Goal: Task Accomplishment & Management: Complete application form

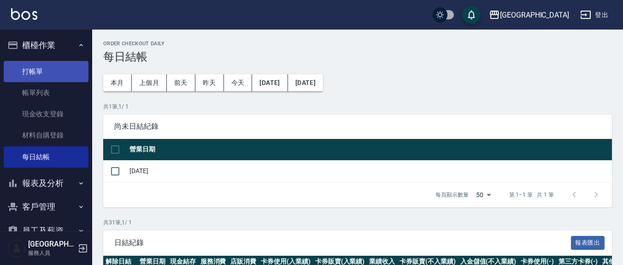
click at [52, 66] on link "打帳單" at bounding box center [46, 71] width 85 height 21
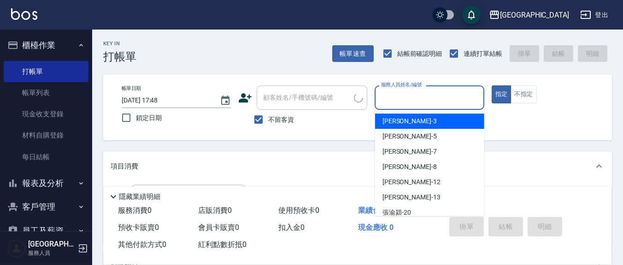
click at [416, 97] on input "服務人員姓名/編號" at bounding box center [429, 97] width 101 height 16
type input "5"
type button "true"
type input "[PERSON_NAME]5"
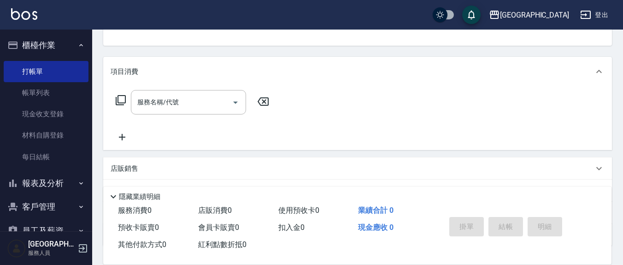
scroll to position [162, 0]
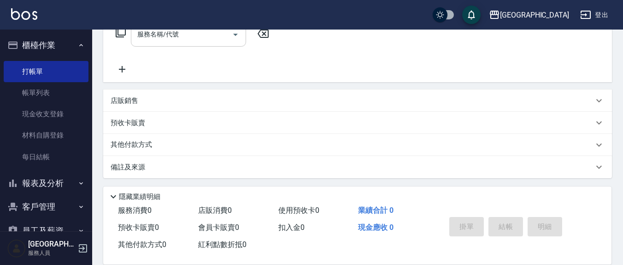
click at [194, 42] on div "服務名稱/代號" at bounding box center [188, 34] width 115 height 24
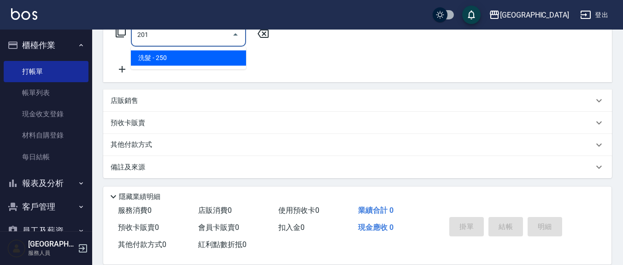
type input "洗髮(201)"
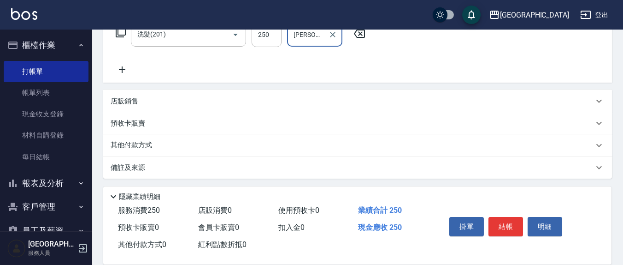
type input "[PERSON_NAME]-22"
click at [143, 104] on div "店販銷售" at bounding box center [352, 101] width 483 height 10
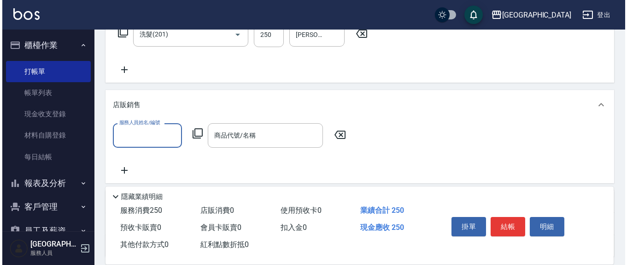
scroll to position [0, 0]
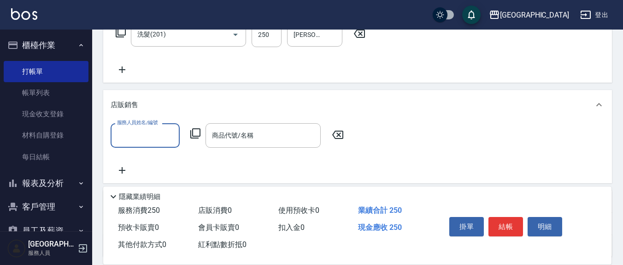
click at [152, 133] on input "服務人員姓名/編號" at bounding box center [145, 135] width 61 height 16
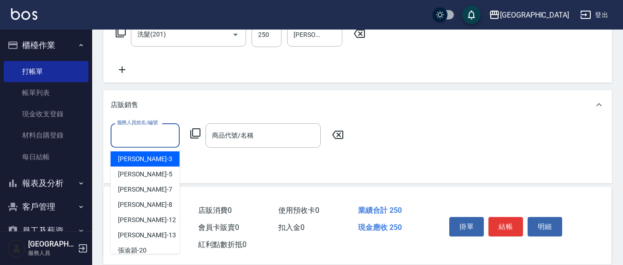
click at [139, 146] on div "服務人員姓名/編號" at bounding box center [145, 135] width 69 height 24
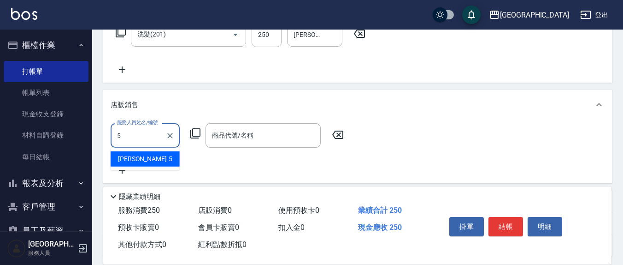
type input "[PERSON_NAME]5"
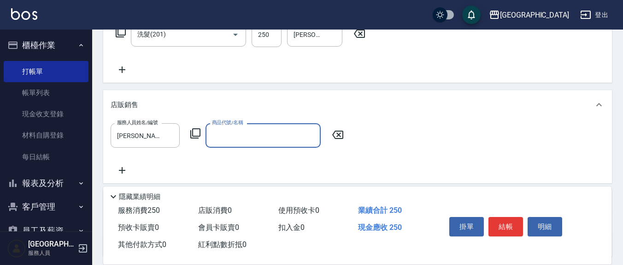
click at [197, 133] on icon at bounding box center [195, 133] width 11 height 11
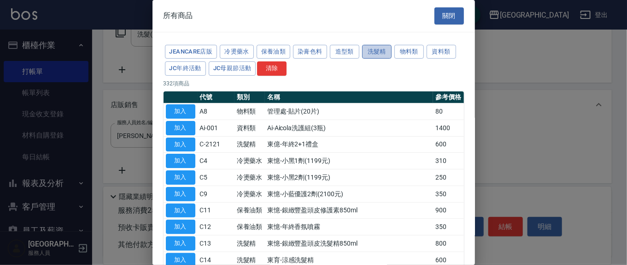
click at [386, 50] on button "洗髮精" at bounding box center [376, 52] width 29 height 14
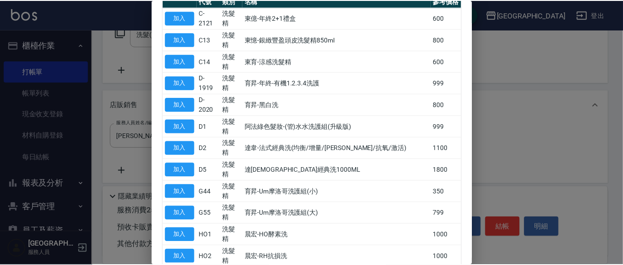
scroll to position [192, 0]
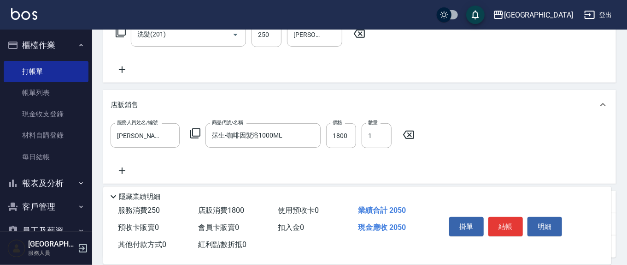
type input "莯生-咖啡因髮浴1000ML"
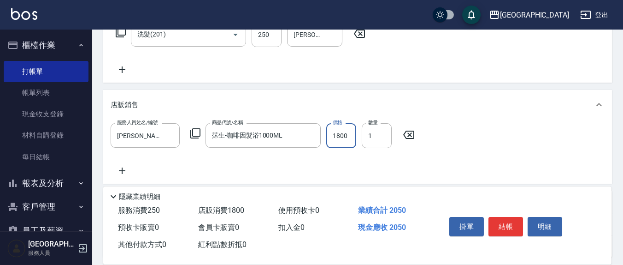
click at [351, 134] on input "1800" at bounding box center [341, 135] width 30 height 25
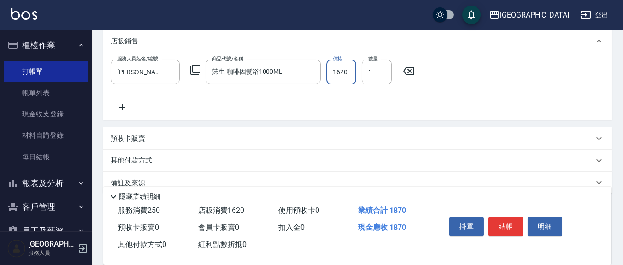
scroll to position [242, 0]
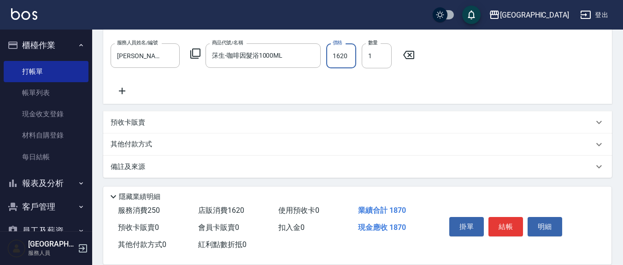
type input "1620"
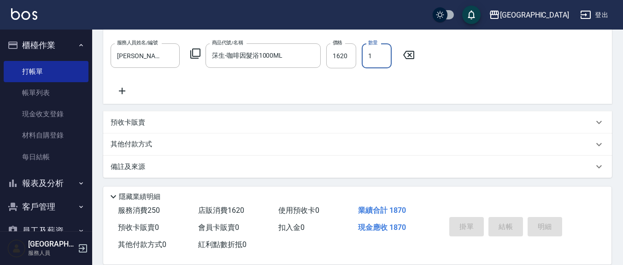
type input "[DATE] 17:49"
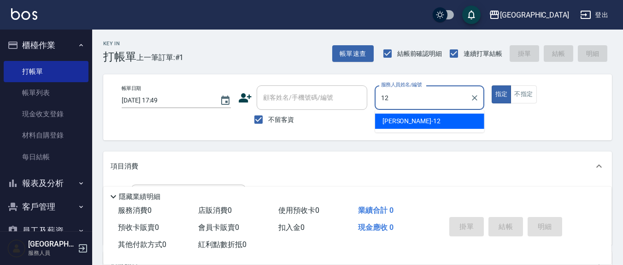
type input "[PERSON_NAME]-12"
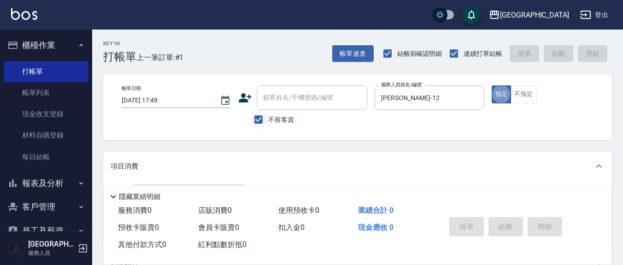
click at [254, 120] on input "不留客資" at bounding box center [258, 119] width 19 height 19
checkbox input "false"
click at [281, 102] on div "顧客姓名/手機號碼/編號 顧客姓名/手機號碼/編號" at bounding box center [312, 97] width 111 height 24
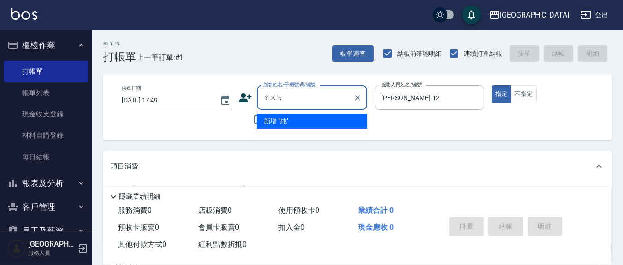
type input "純"
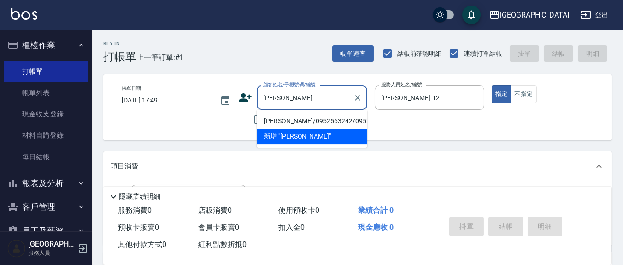
type input "[PERSON_NAME]"
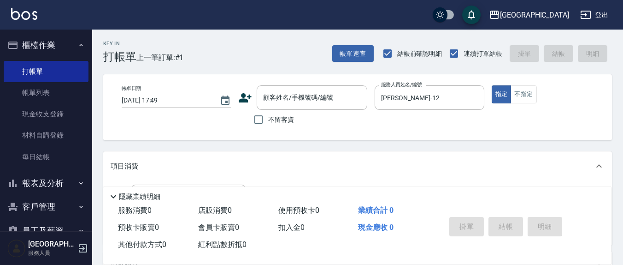
click at [412, 163] on div "項目消費" at bounding box center [352, 166] width 483 height 10
click at [257, 120] on input "不留客資" at bounding box center [258, 119] width 19 height 19
checkbox input "true"
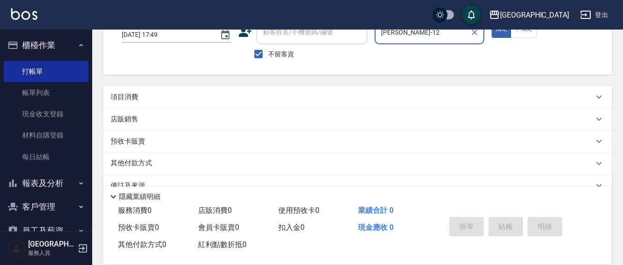
scroll to position [84, 0]
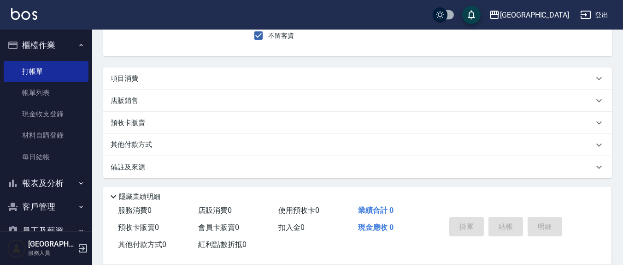
click at [160, 68] on div "項目消費" at bounding box center [357, 78] width 509 height 22
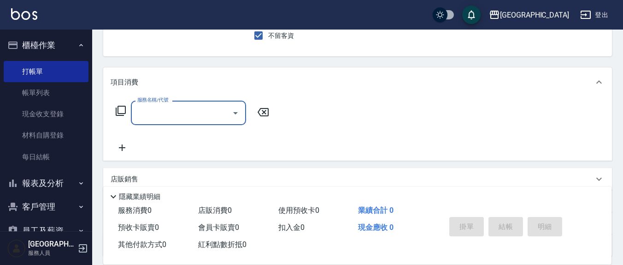
scroll to position [0, 0]
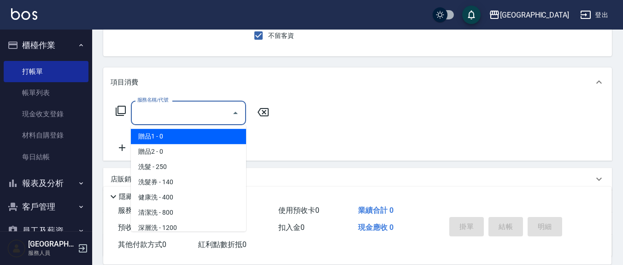
click at [164, 111] on input "服務名稱/代號" at bounding box center [181, 113] width 93 height 16
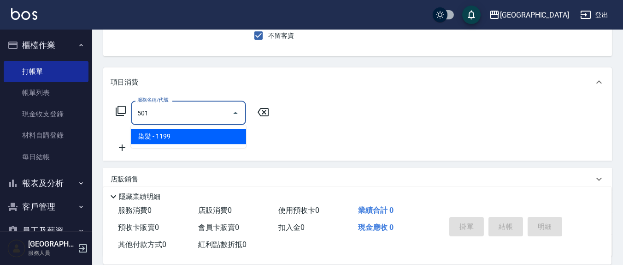
type input "染髮(501)"
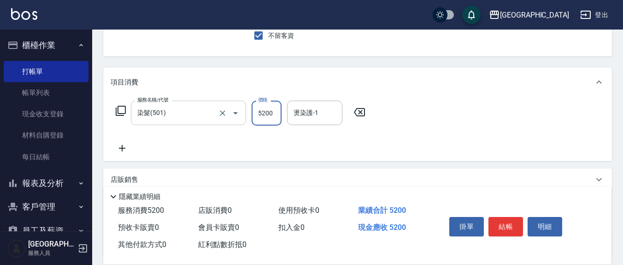
type input "5200"
type input "[PERSON_NAME]-12"
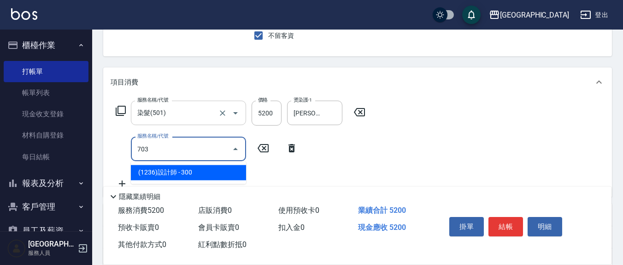
type input "(1236)設計師(703)"
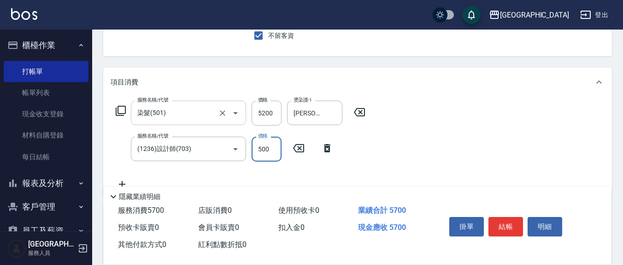
type input "500"
type input "[PERSON_NAME]洗髮精(210)"
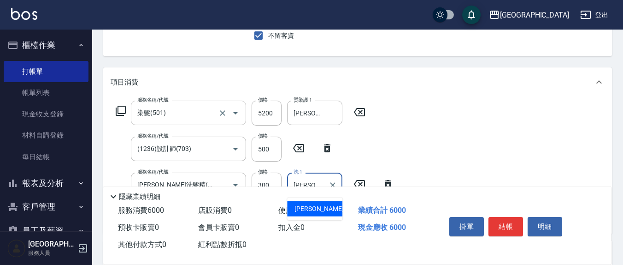
type input "[PERSON_NAME]-21"
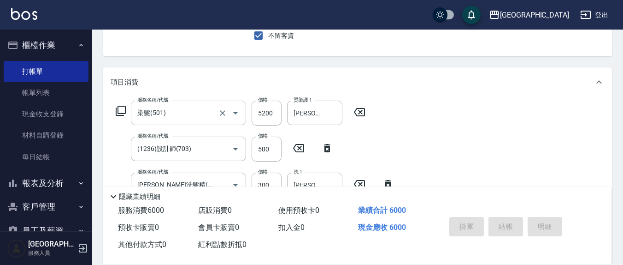
type input "[DATE] 17:50"
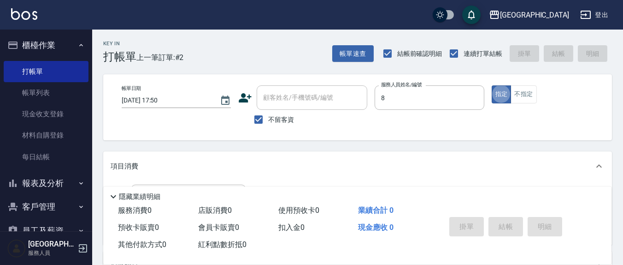
type input "[PERSON_NAME]-8"
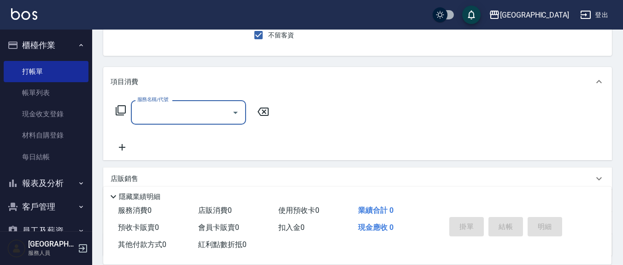
scroll to position [162, 0]
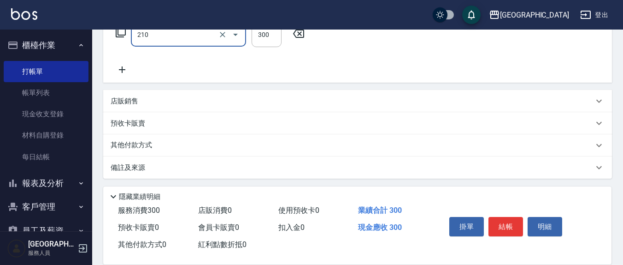
type input "[PERSON_NAME]洗髮精(210)"
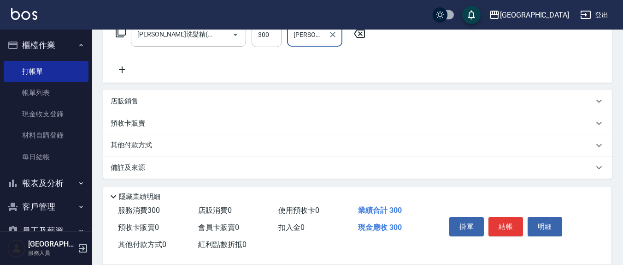
type input "[PERSON_NAME]-22"
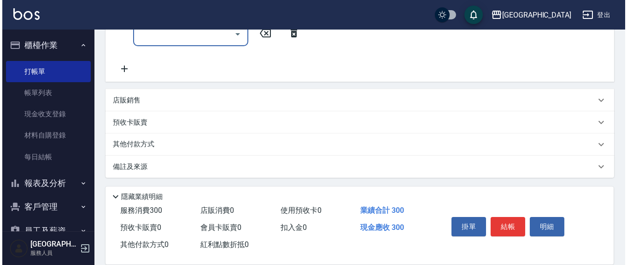
scroll to position [102, 0]
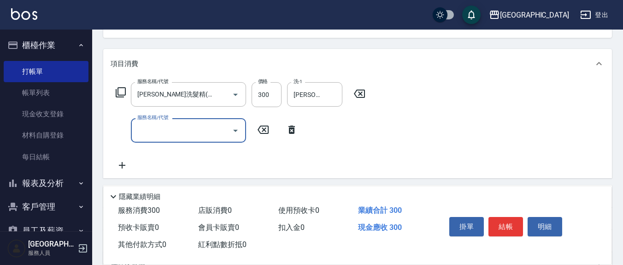
click at [235, 131] on icon "Open" at bounding box center [235, 130] width 11 height 11
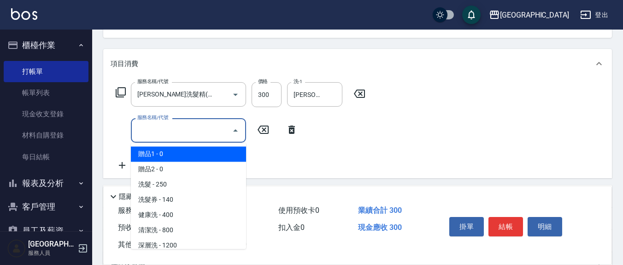
click at [120, 91] on icon at bounding box center [120, 92] width 11 height 11
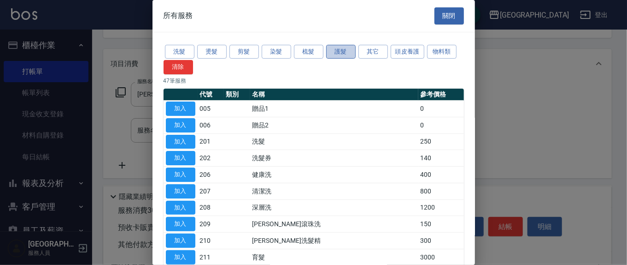
click at [332, 51] on button "護髮" at bounding box center [340, 52] width 29 height 14
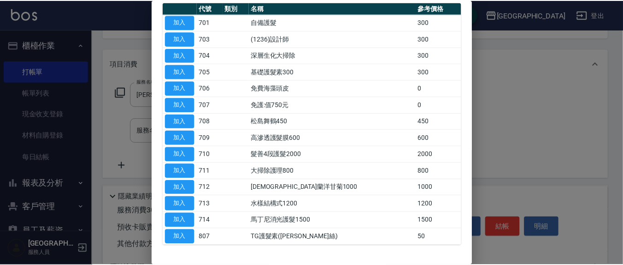
scroll to position [96, 0]
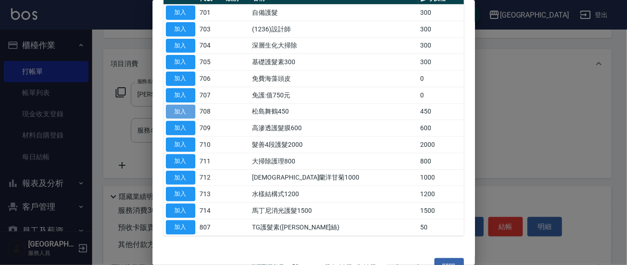
click at [175, 112] on button "加入" at bounding box center [180, 112] width 29 height 14
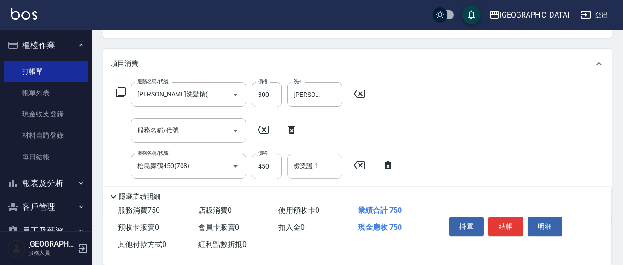
click at [337, 163] on input "燙染護-1" at bounding box center [314, 166] width 47 height 16
type input "[PERSON_NAME]-22"
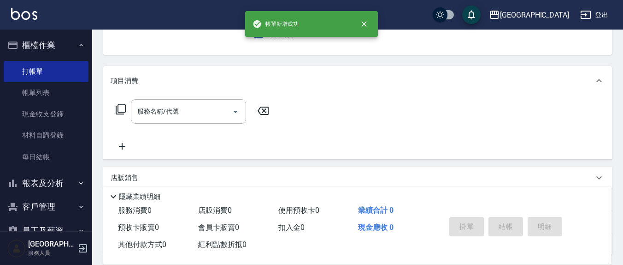
scroll to position [0, 0]
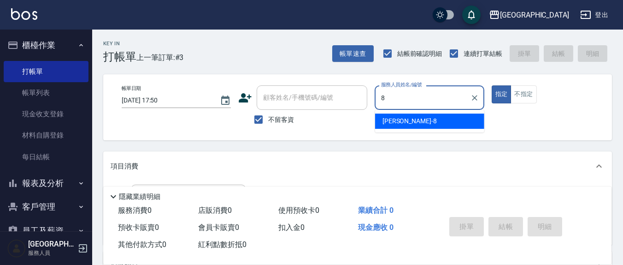
type input "[PERSON_NAME]-8"
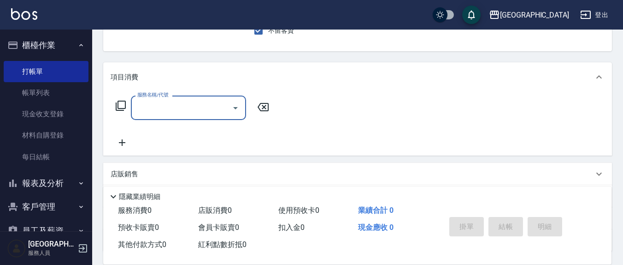
scroll to position [96, 0]
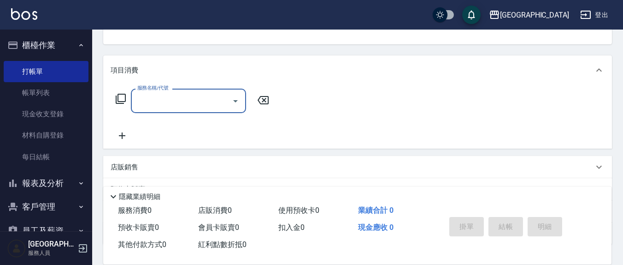
click at [201, 110] on div "服務名稱/代號" at bounding box center [188, 100] width 115 height 24
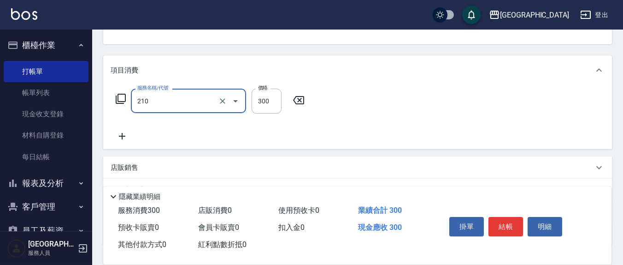
type input "[PERSON_NAME]洗髮精(210)"
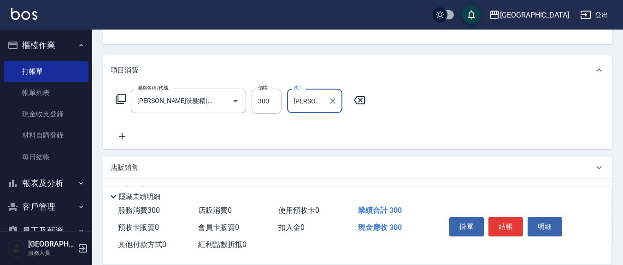
type input "[PERSON_NAME]-8"
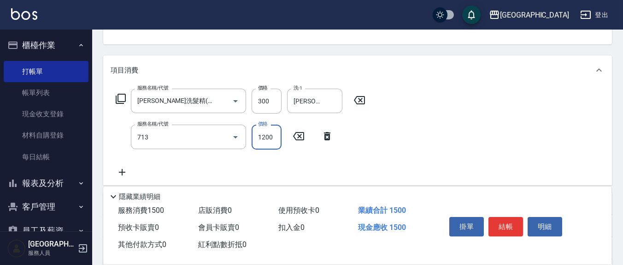
type input "水樣結構式1200(713)"
type input "840"
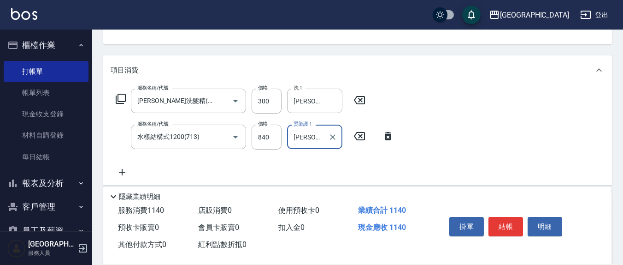
type input "[PERSON_NAME]-8"
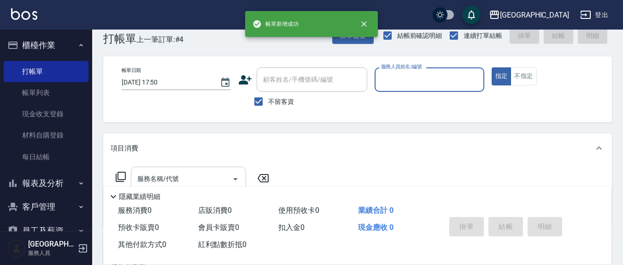
scroll to position [0, 0]
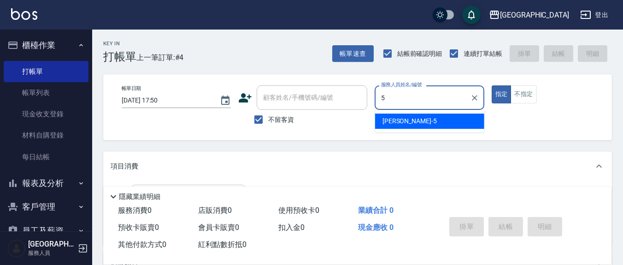
type input "[PERSON_NAME]5"
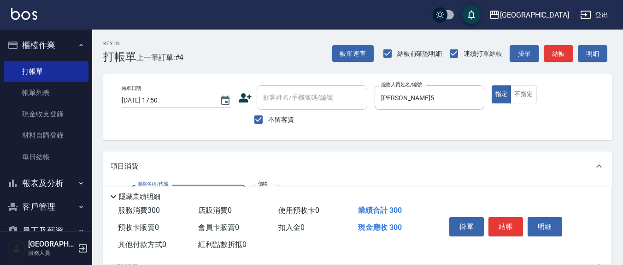
type input "[PERSON_NAME]洗髮精(210)"
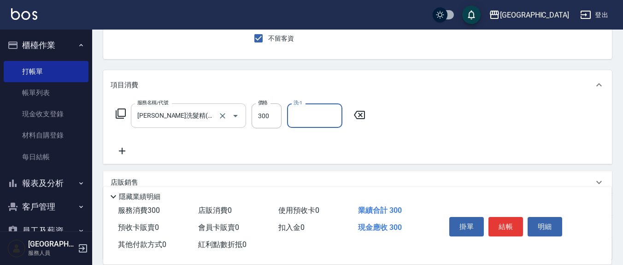
scroll to position [96, 0]
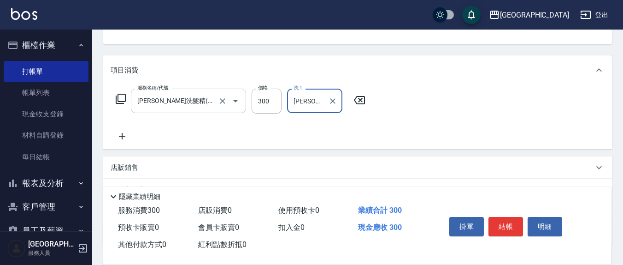
type input "[PERSON_NAME]-22"
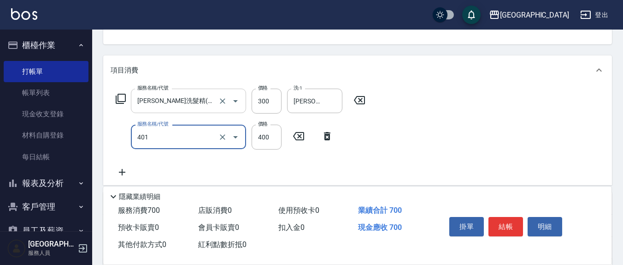
type input "剪髮(401)"
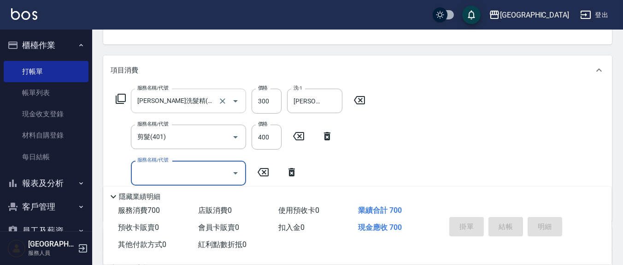
type input "[DATE] 17:51"
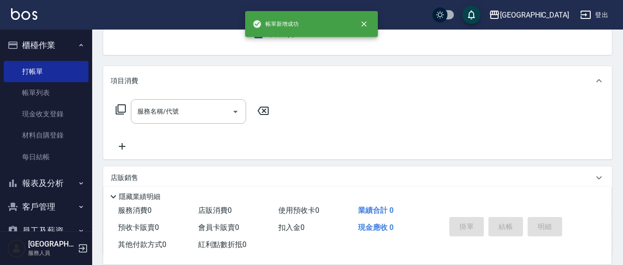
scroll to position [0, 0]
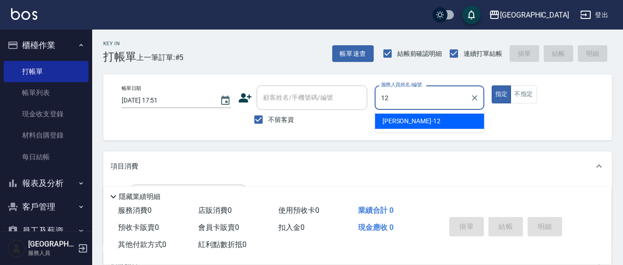
type input "[PERSON_NAME]-12"
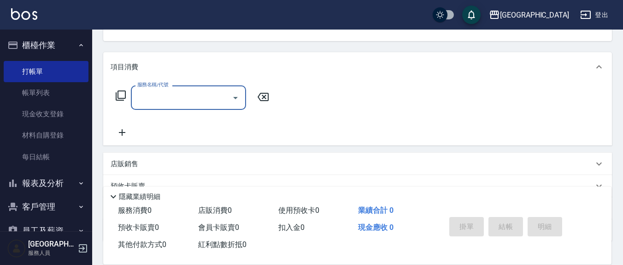
scroll to position [162, 0]
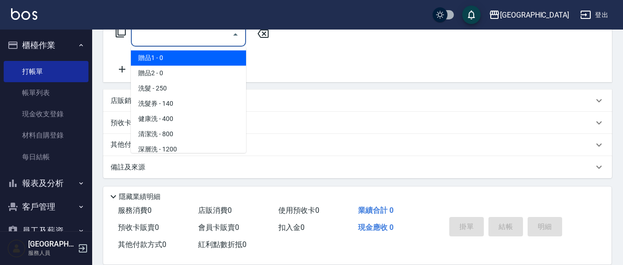
click at [191, 39] on input "服務名稱/代號" at bounding box center [181, 34] width 93 height 16
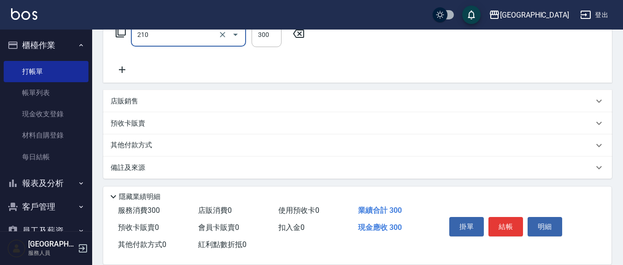
type input "[PERSON_NAME]洗髮精(210)"
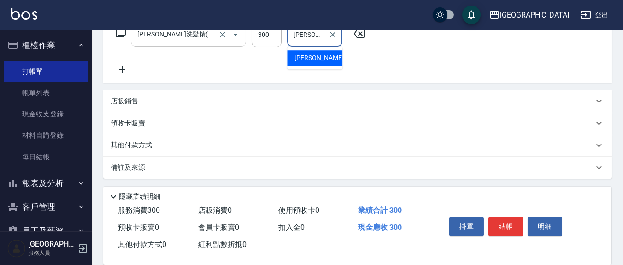
type input "[PERSON_NAME]-22"
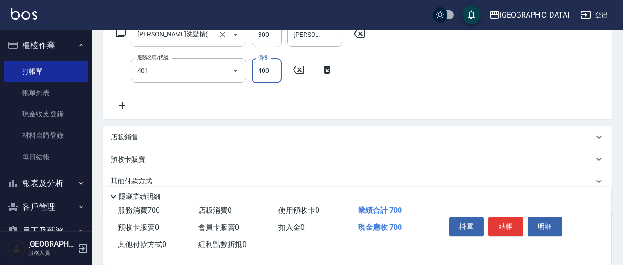
type input "剪髮(401)"
type input "450"
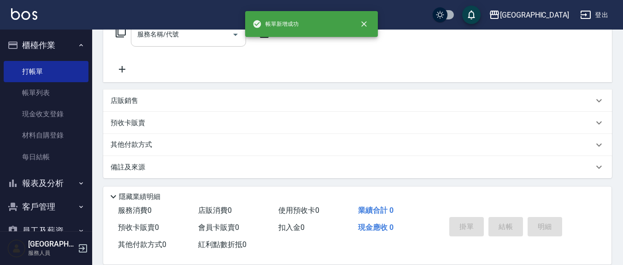
scroll to position [0, 0]
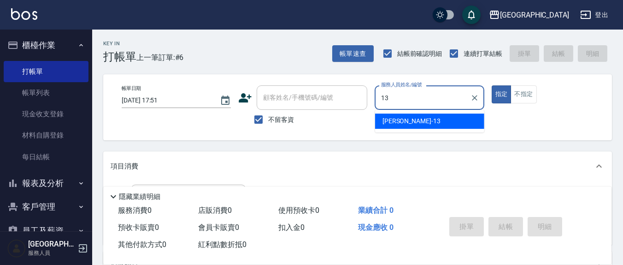
type input "[PERSON_NAME]-13"
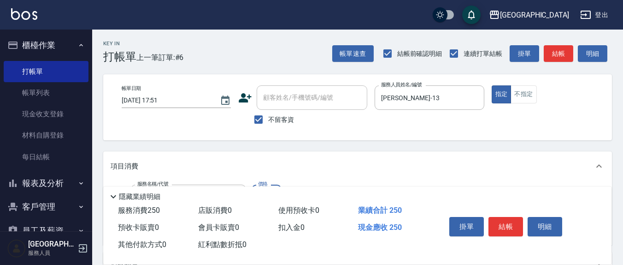
type input "洗髮(201)"
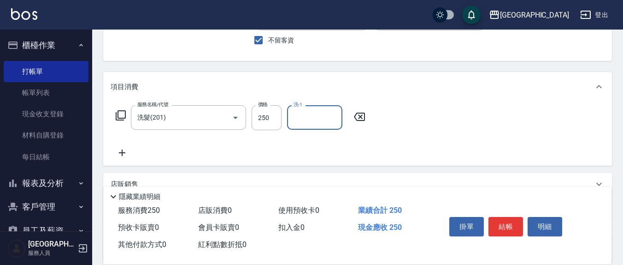
scroll to position [96, 0]
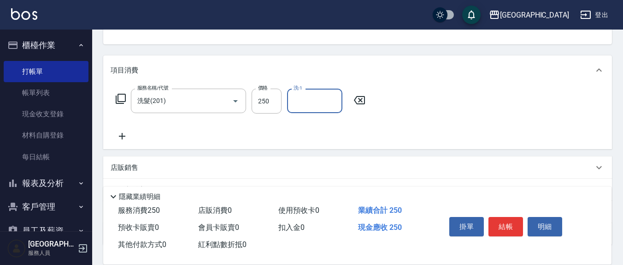
click at [313, 105] on input "洗-1" at bounding box center [314, 101] width 47 height 16
type input "[PERSON_NAME]-21"
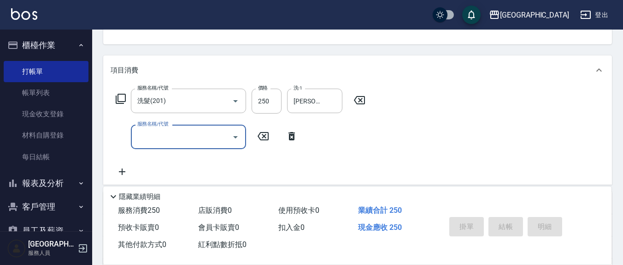
type input "[DATE] 17:52"
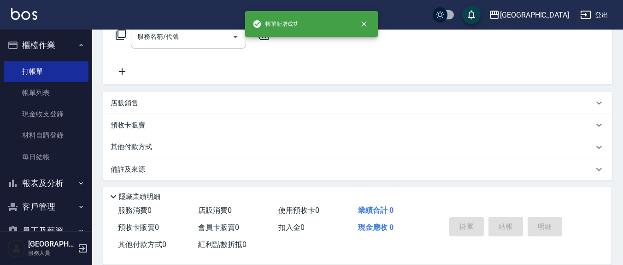
scroll to position [0, 0]
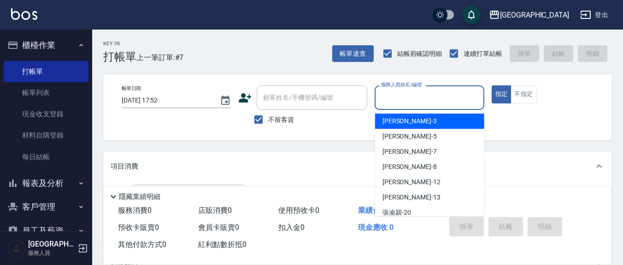
click at [427, 105] on input "服務人員姓名/編號" at bounding box center [429, 97] width 101 height 16
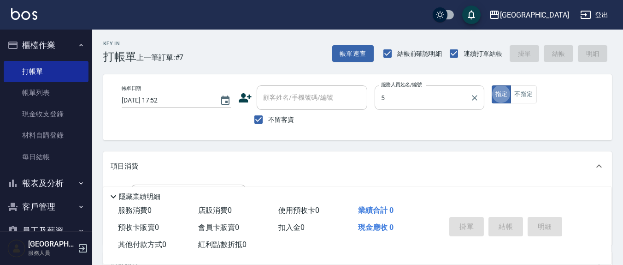
type input "[PERSON_NAME]5"
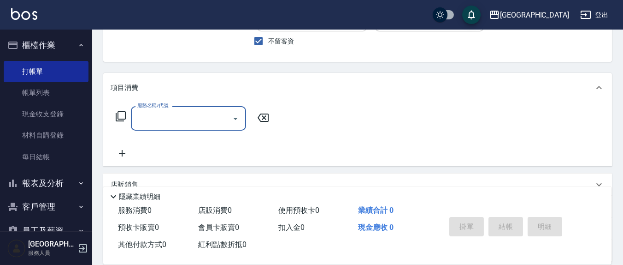
scroll to position [96, 0]
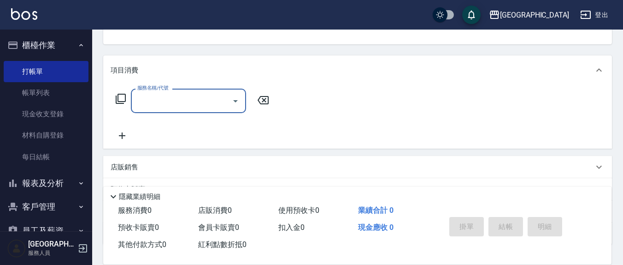
click at [193, 113] on div "服務名稱/代號 服務名稱/代號" at bounding box center [193, 114] width 164 height 53
click at [198, 105] on input "服務名稱/代號" at bounding box center [181, 101] width 93 height 16
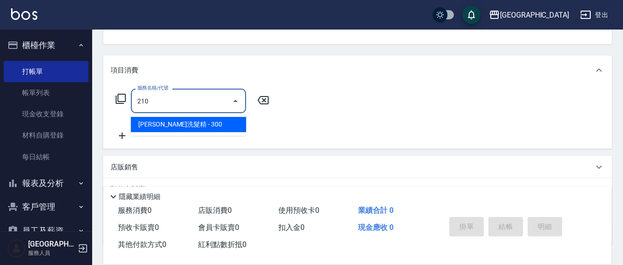
type input "[PERSON_NAME]洗髮精(210)"
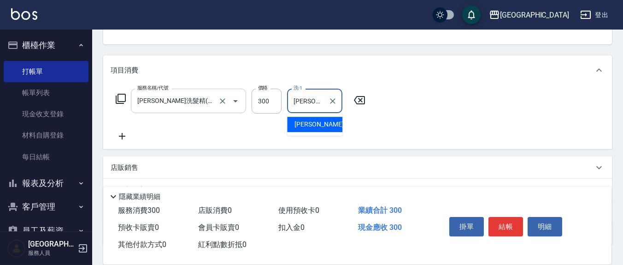
type input "[PERSON_NAME]-21"
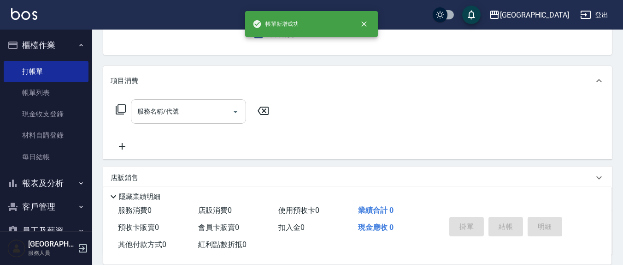
scroll to position [0, 0]
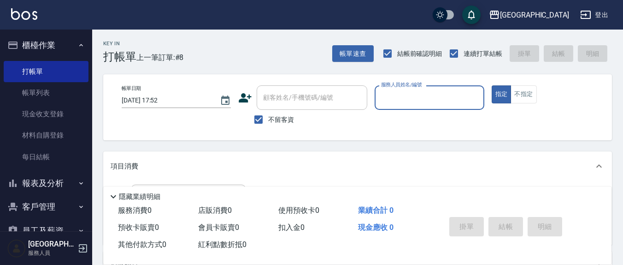
click at [430, 97] on input "服務人員姓名/編號" at bounding box center [429, 97] width 101 height 16
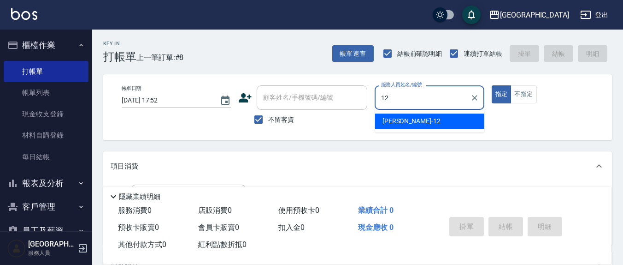
type input "[PERSON_NAME]-12"
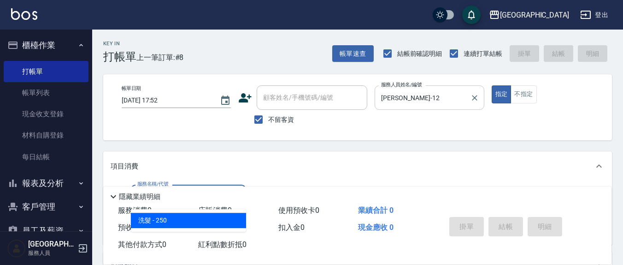
type input "洗髮(201)"
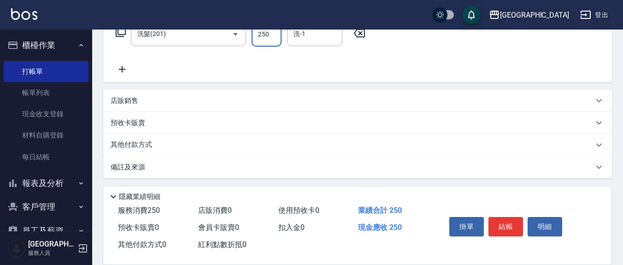
scroll to position [67, 0]
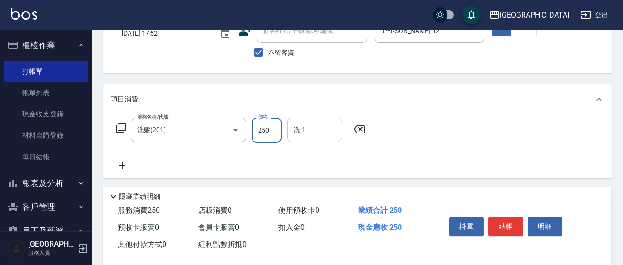
click at [302, 129] on div "洗-1 洗-1" at bounding box center [314, 130] width 55 height 24
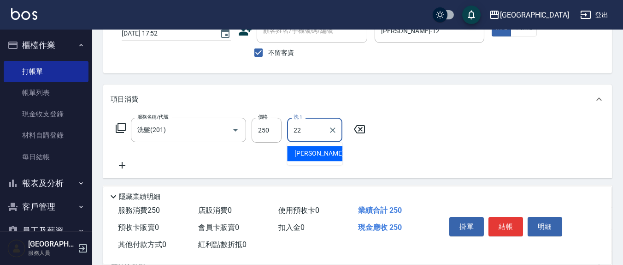
type input "[PERSON_NAME]-22"
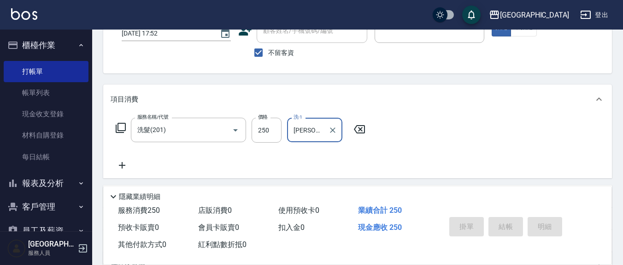
click at [492, 18] on button "指定" at bounding box center [502, 27] width 20 height 18
type input "[DATE] 17:53"
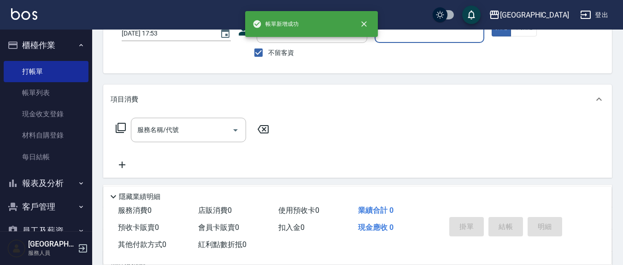
scroll to position [0, 0]
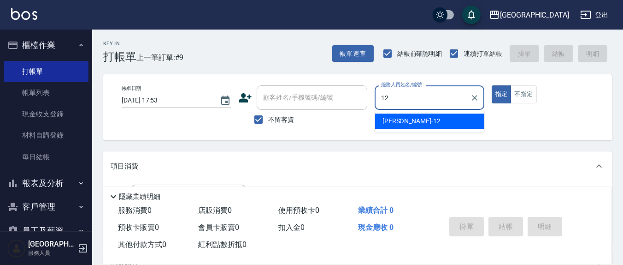
type input "[PERSON_NAME]-12"
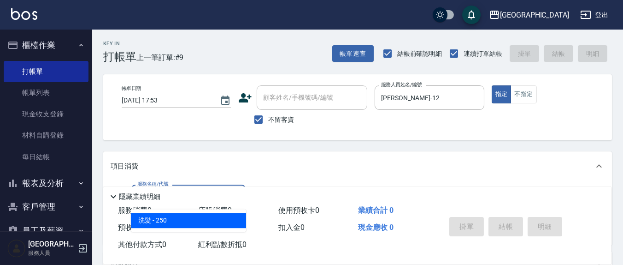
type input "洗髮(201)"
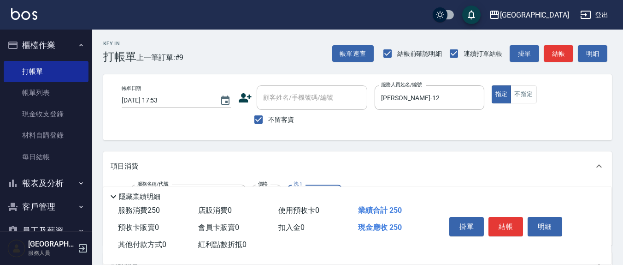
scroll to position [96, 0]
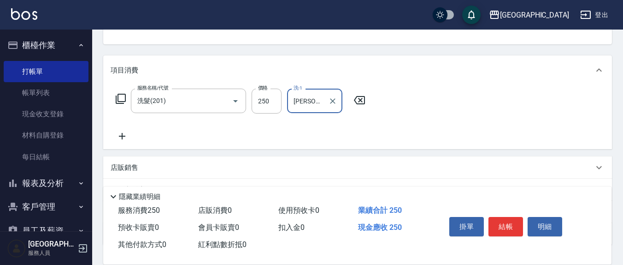
type input "[PERSON_NAME]-8"
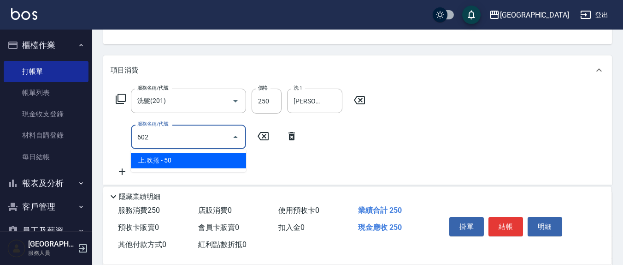
type input "上.吹捲(602)"
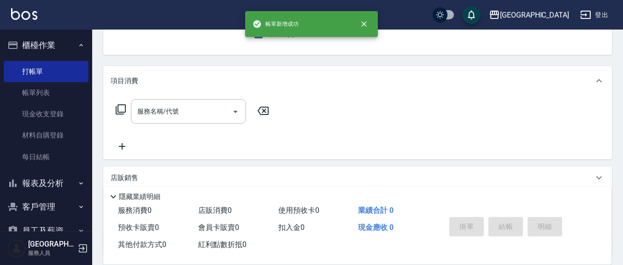
scroll to position [0, 0]
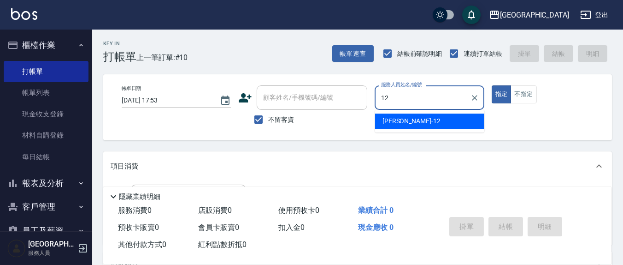
type input "[PERSON_NAME]-12"
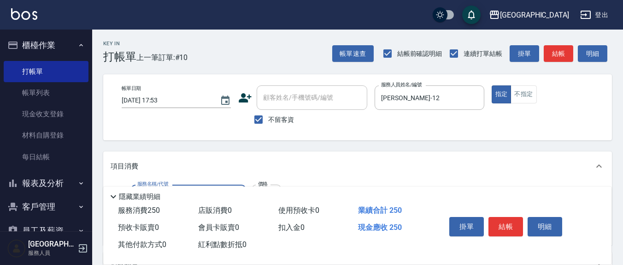
type input "洗髮(201)"
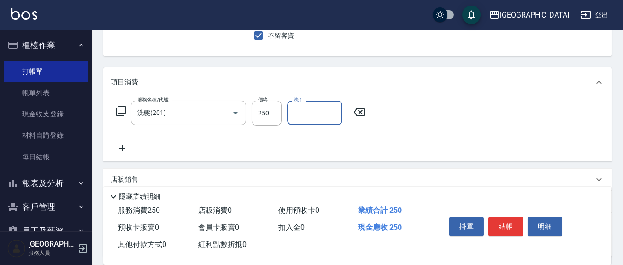
scroll to position [96, 0]
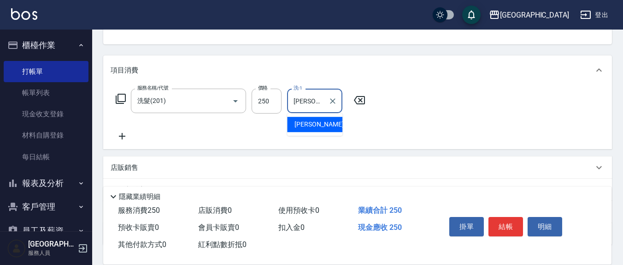
type input "[PERSON_NAME]-21"
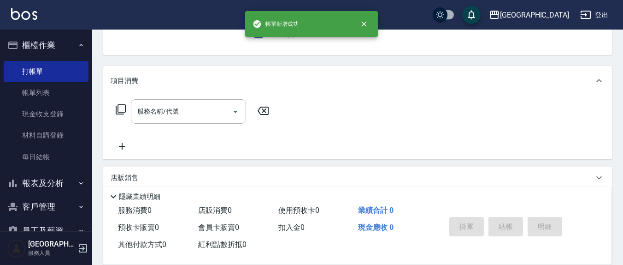
scroll to position [0, 0]
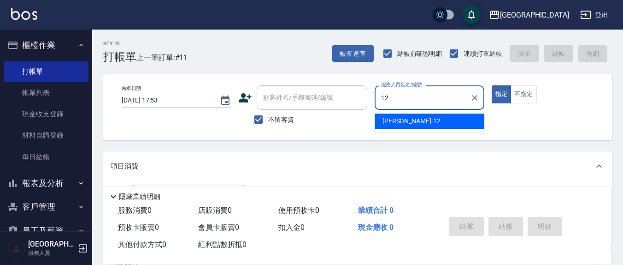
type input "[PERSON_NAME]-12"
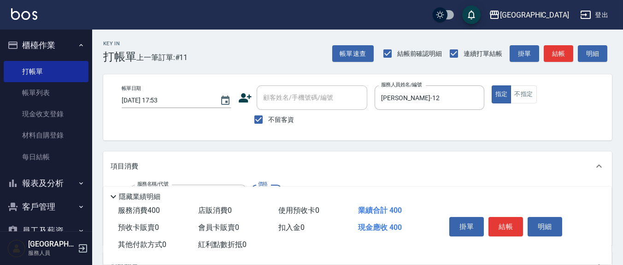
type input "剪髮(401)"
type input "350"
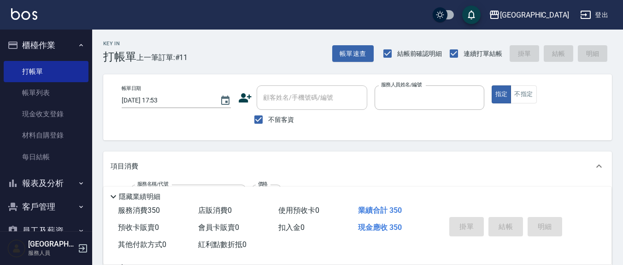
click at [492, 85] on button "指定" at bounding box center [502, 94] width 20 height 18
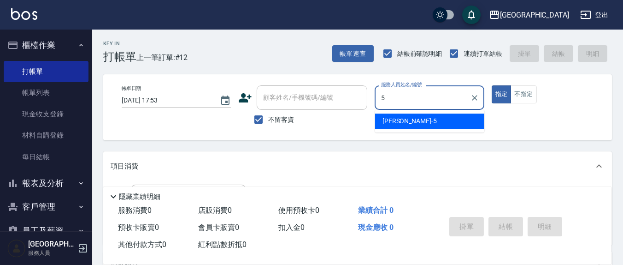
type input "[PERSON_NAME]5"
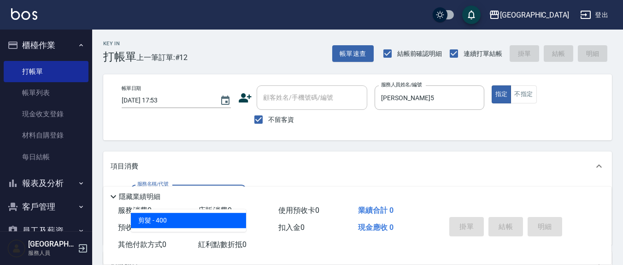
type input "剪髮(401)"
